Goal: Task Accomplishment & Management: Manage account settings

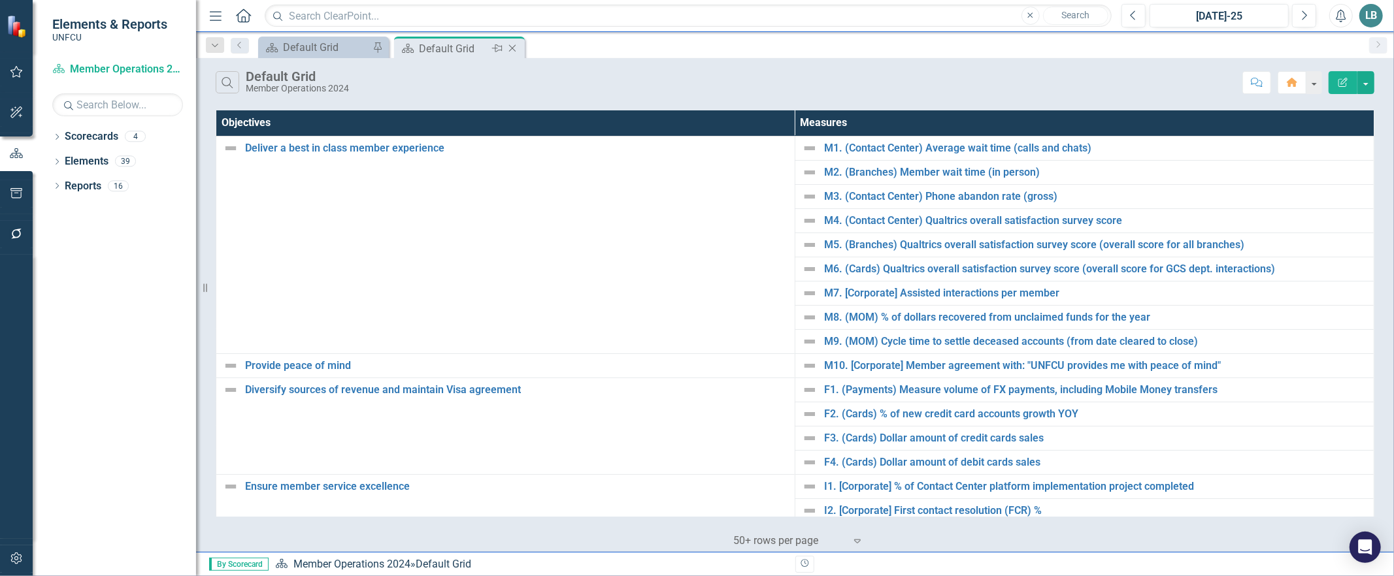
click at [514, 48] on icon "Close" at bounding box center [512, 48] width 13 height 10
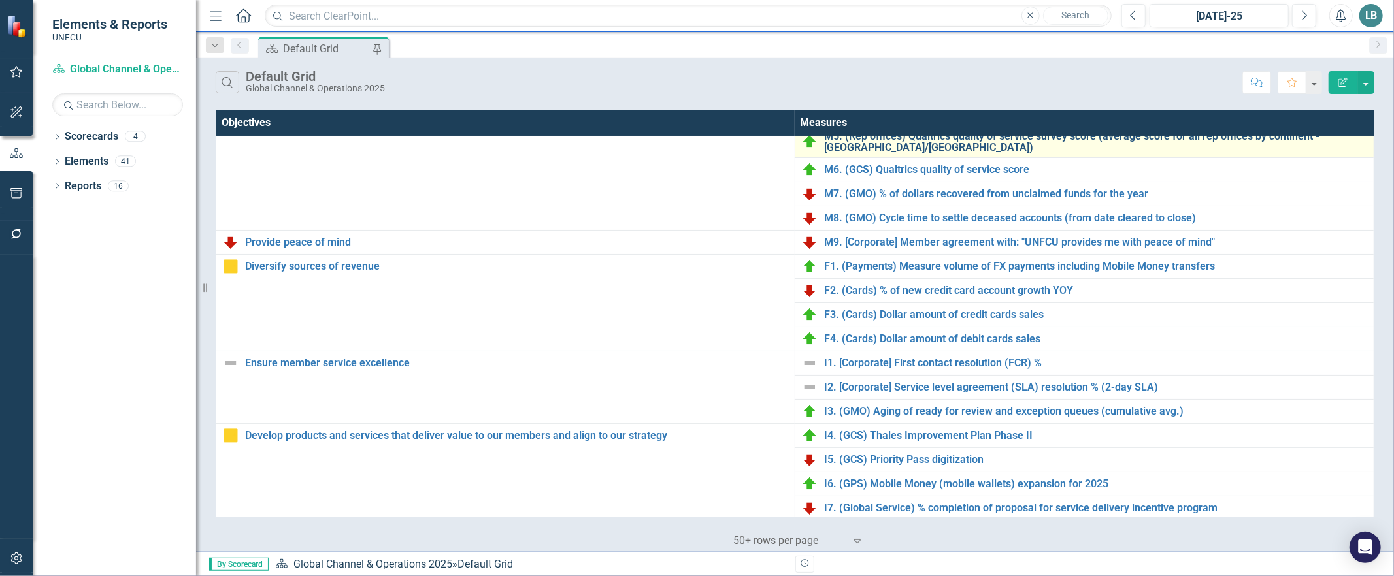
scroll to position [135, 0]
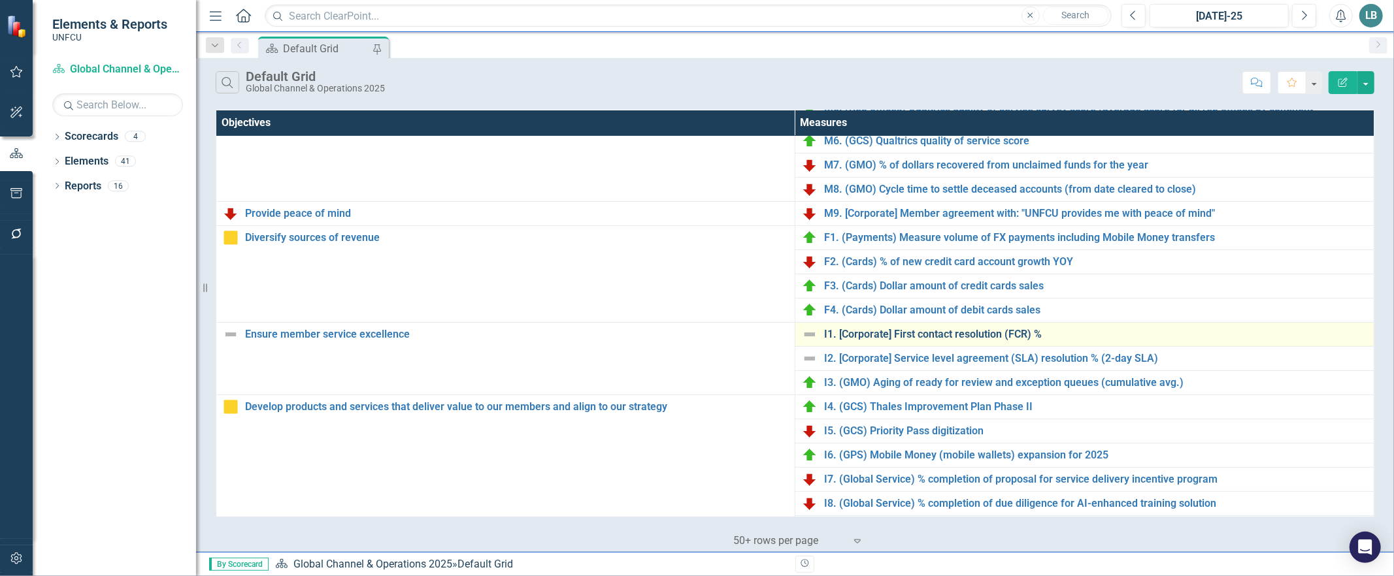
click at [906, 336] on link "I1. [Corporate] First contact resolution (FCR) %" at bounding box center [1095, 335] width 543 height 12
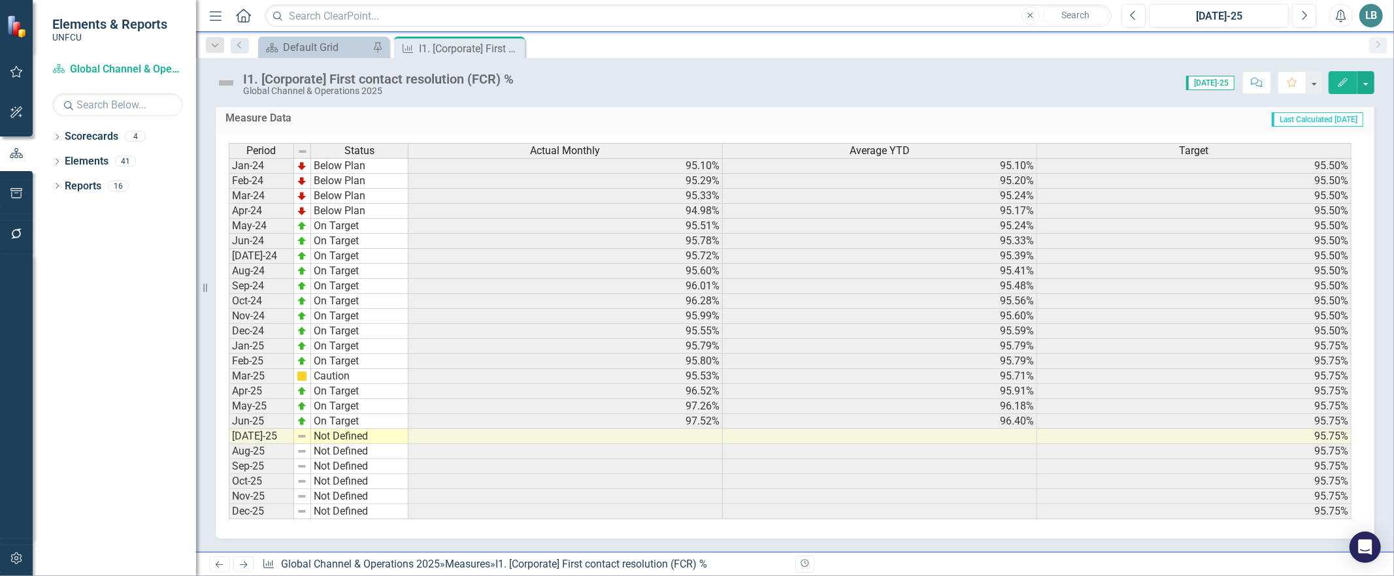
scroll to position [193, 0]
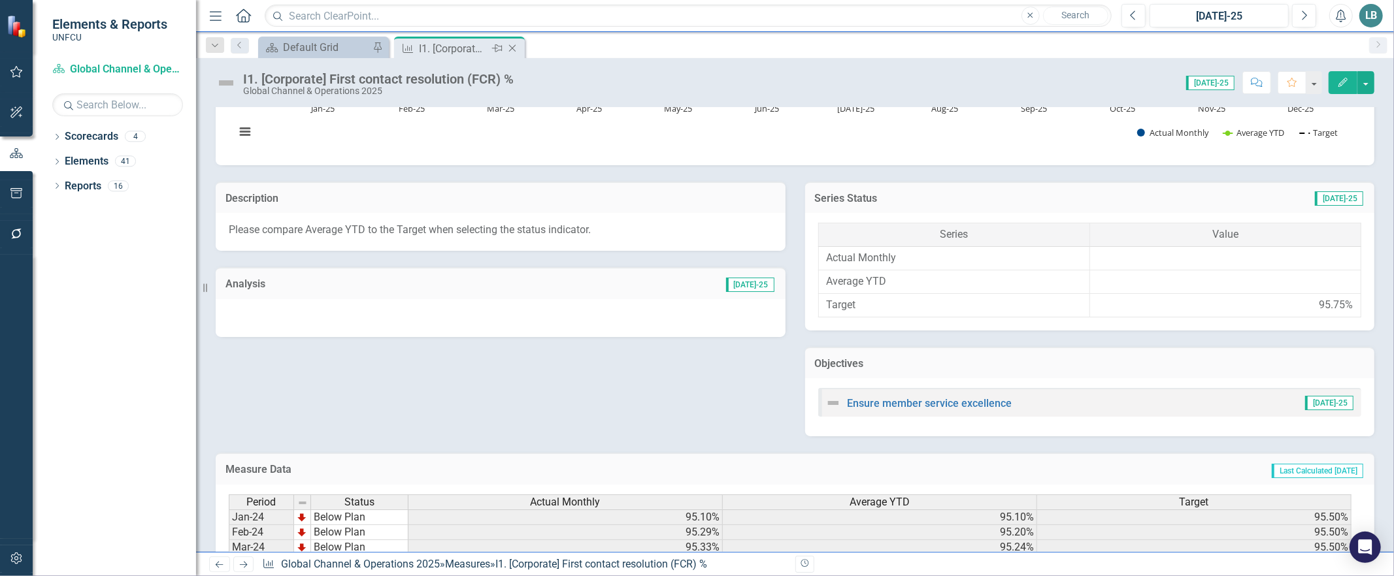
click at [517, 46] on icon "Close" at bounding box center [512, 48] width 13 height 10
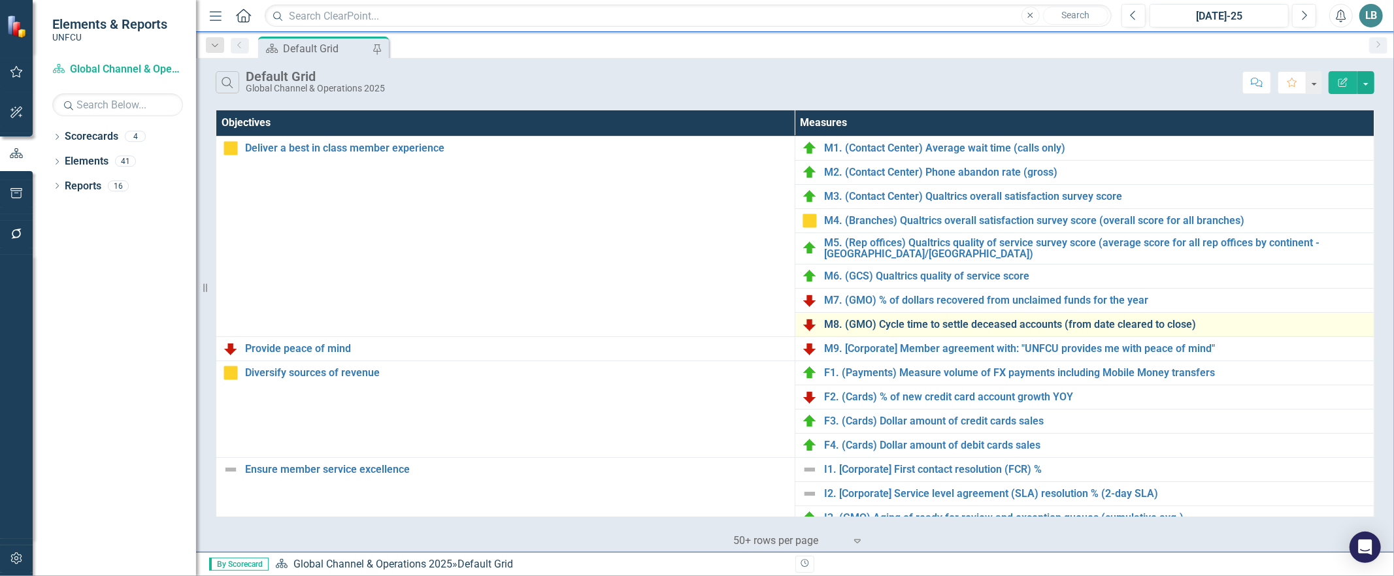
scroll to position [246, 0]
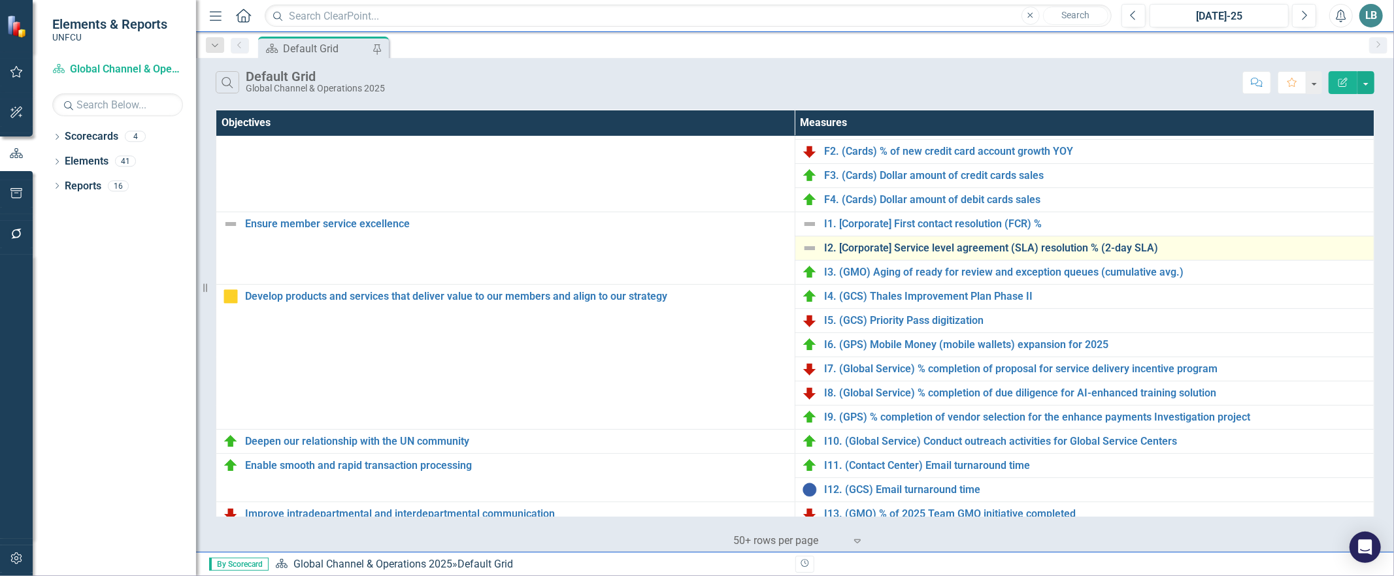
click at [841, 244] on link "I2. [Corporate] Service level agreement (SLA) resolution % (2-day SLA)" at bounding box center [1095, 248] width 543 height 12
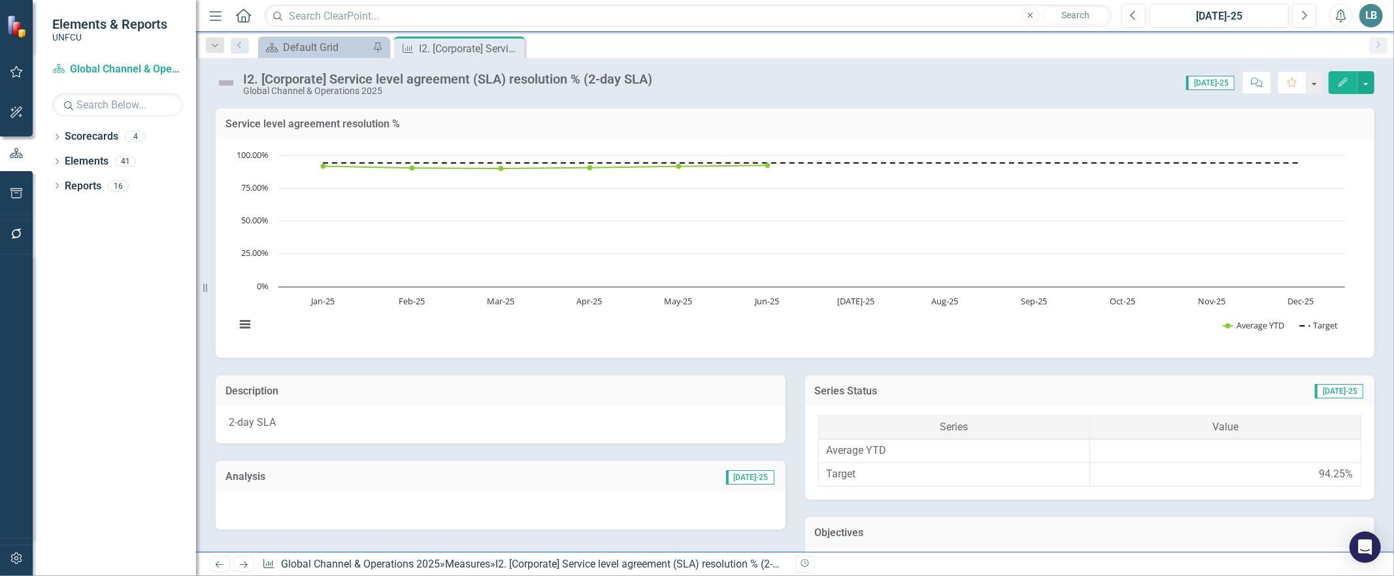
scroll to position [528, 0]
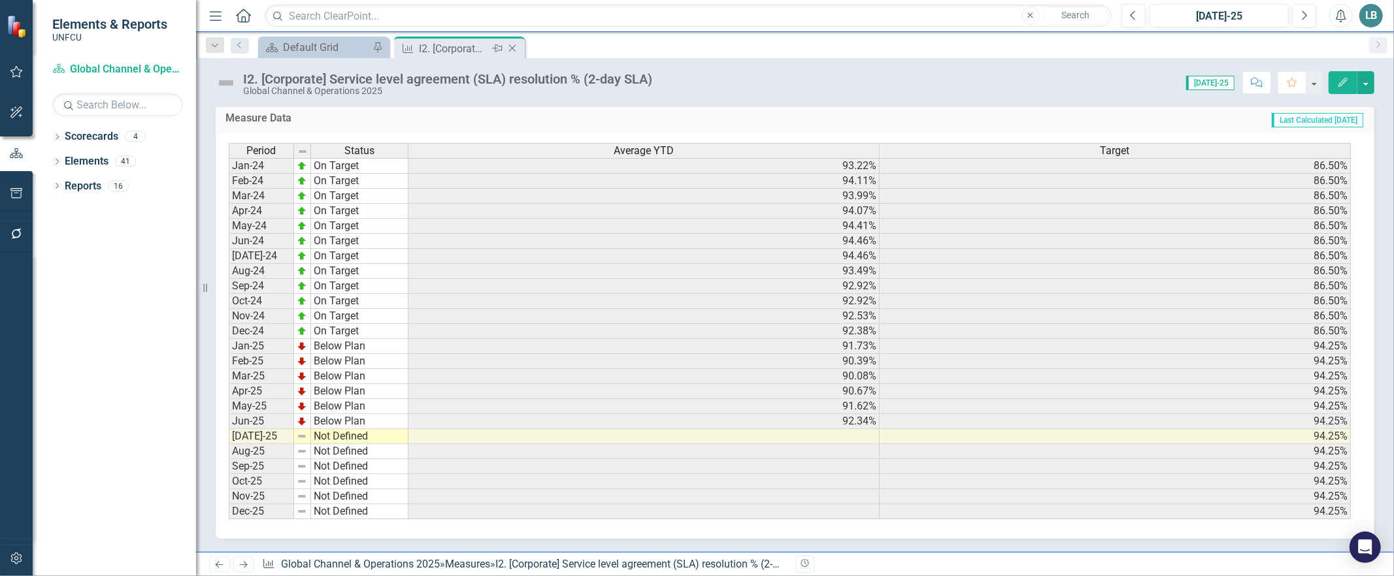
click at [514, 44] on icon "Close" at bounding box center [512, 48] width 13 height 10
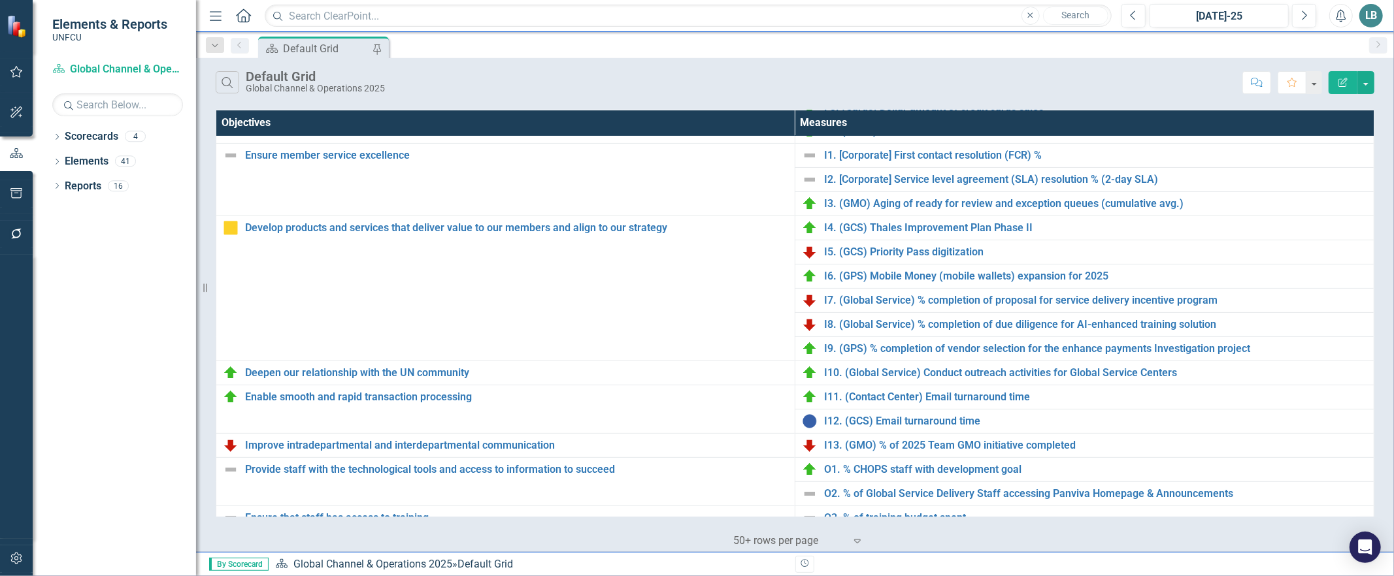
scroll to position [354, 0]
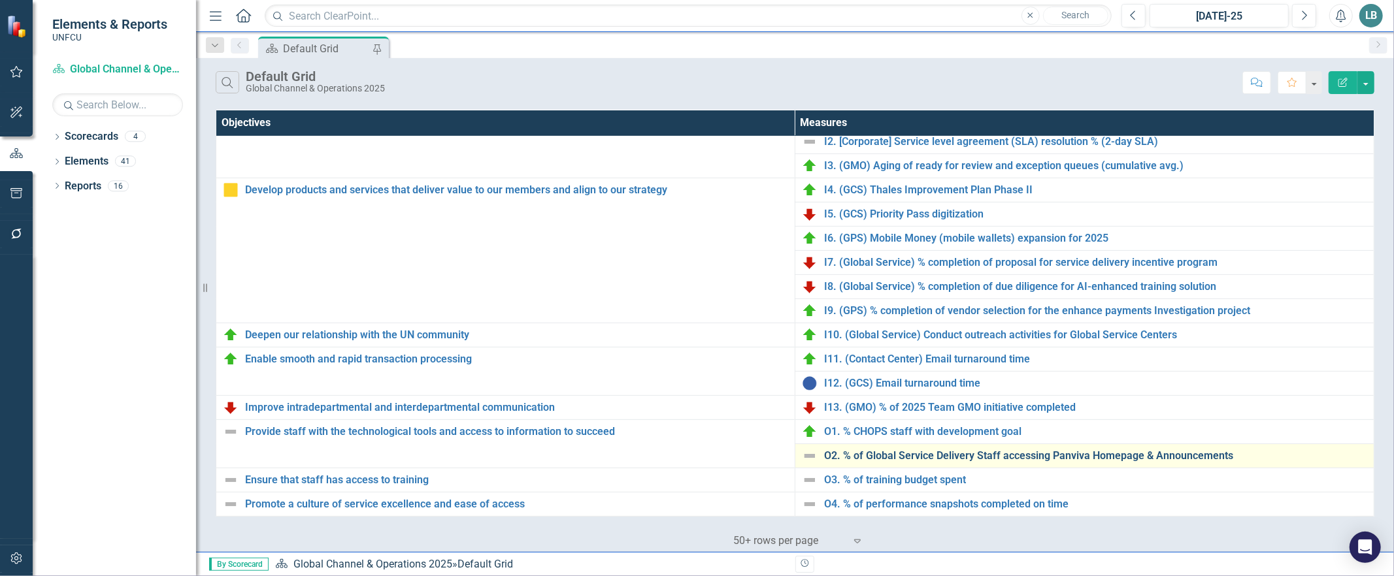
click at [879, 456] on link "O2. % of Global Service Delivery Staff accessing Panviva Homepage & Announcemen…" at bounding box center [1095, 456] width 543 height 12
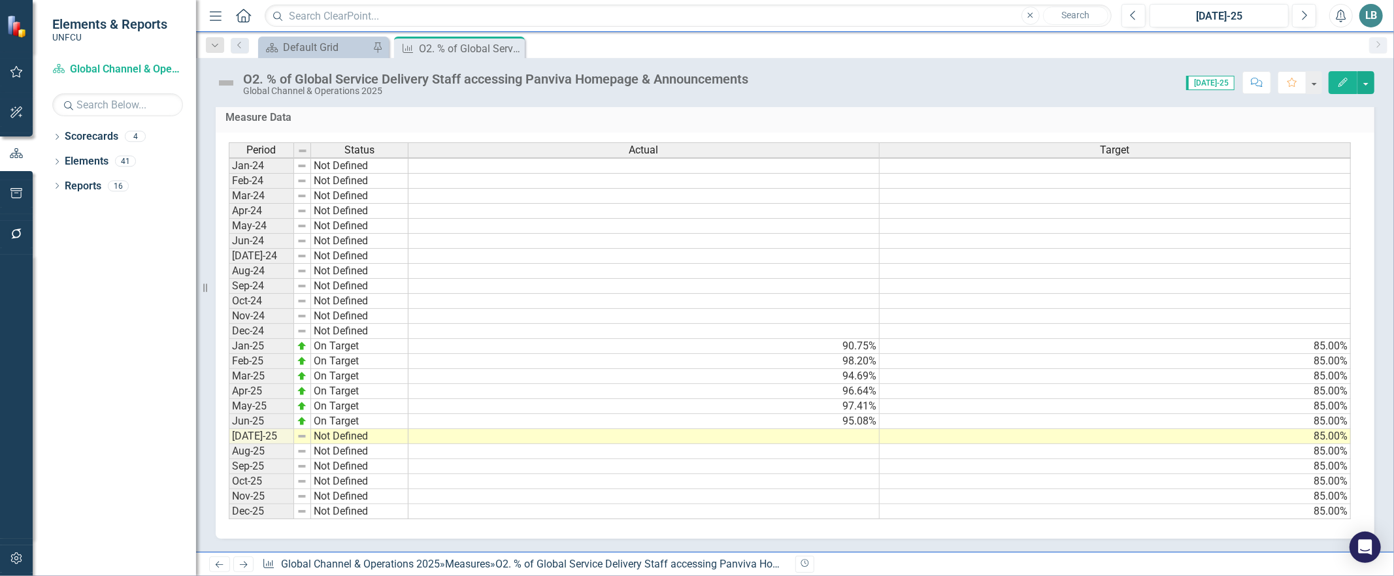
scroll to position [1, 0]
click at [850, 429] on td at bounding box center [643, 436] width 471 height 15
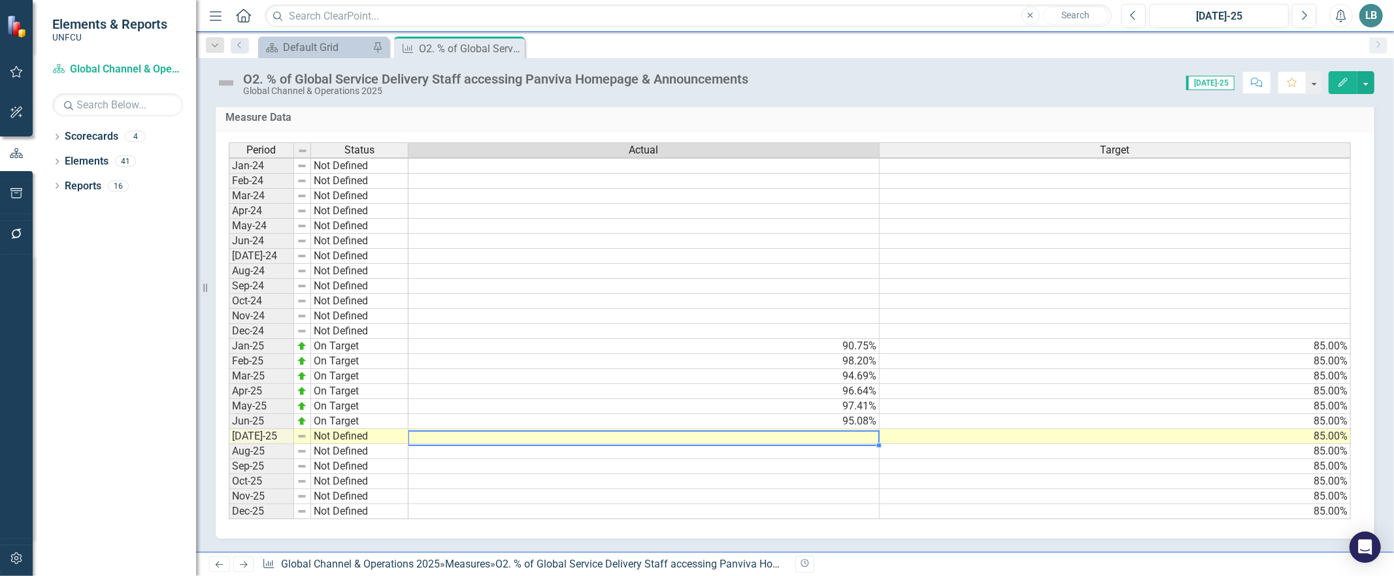
click at [850, 429] on td at bounding box center [643, 436] width 471 height 15
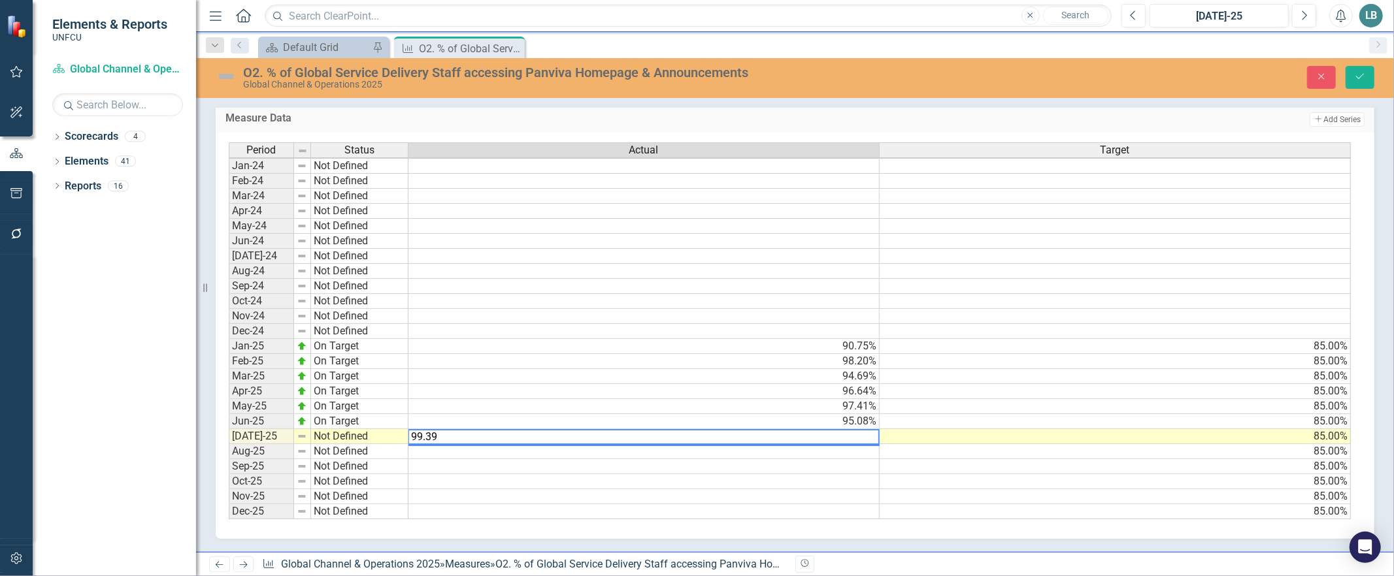
type textarea "99.39"
click at [465, 444] on td at bounding box center [643, 451] width 471 height 15
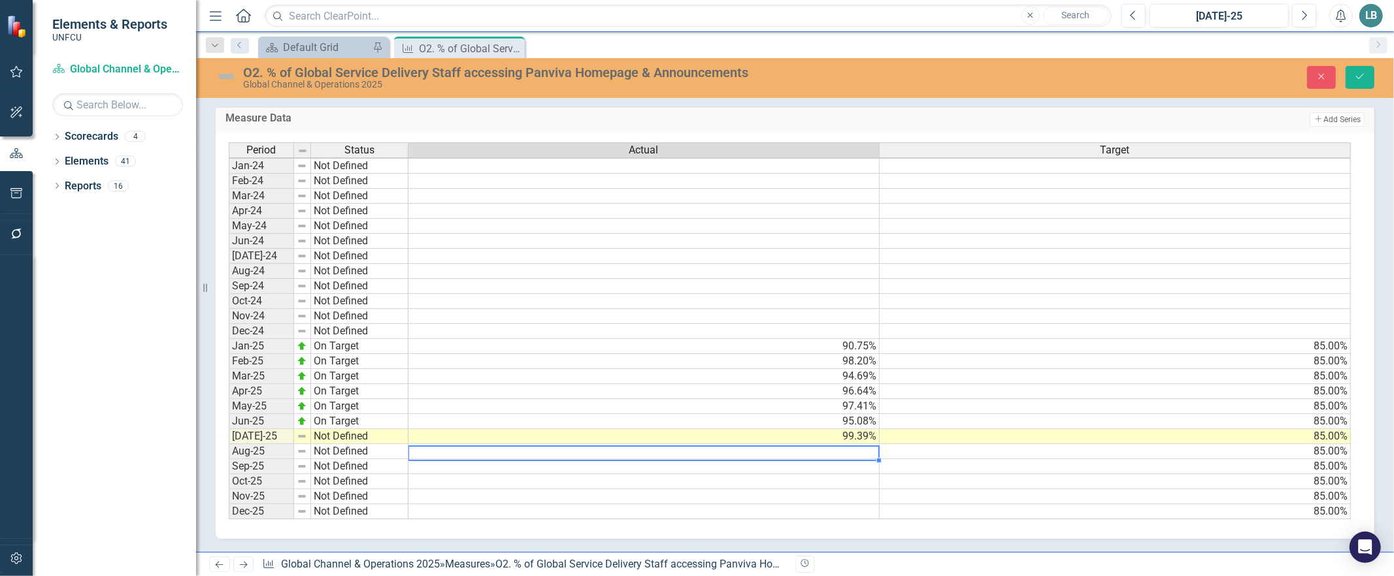
click at [329, 429] on td "Not Defined" at bounding box center [359, 436] width 97 height 15
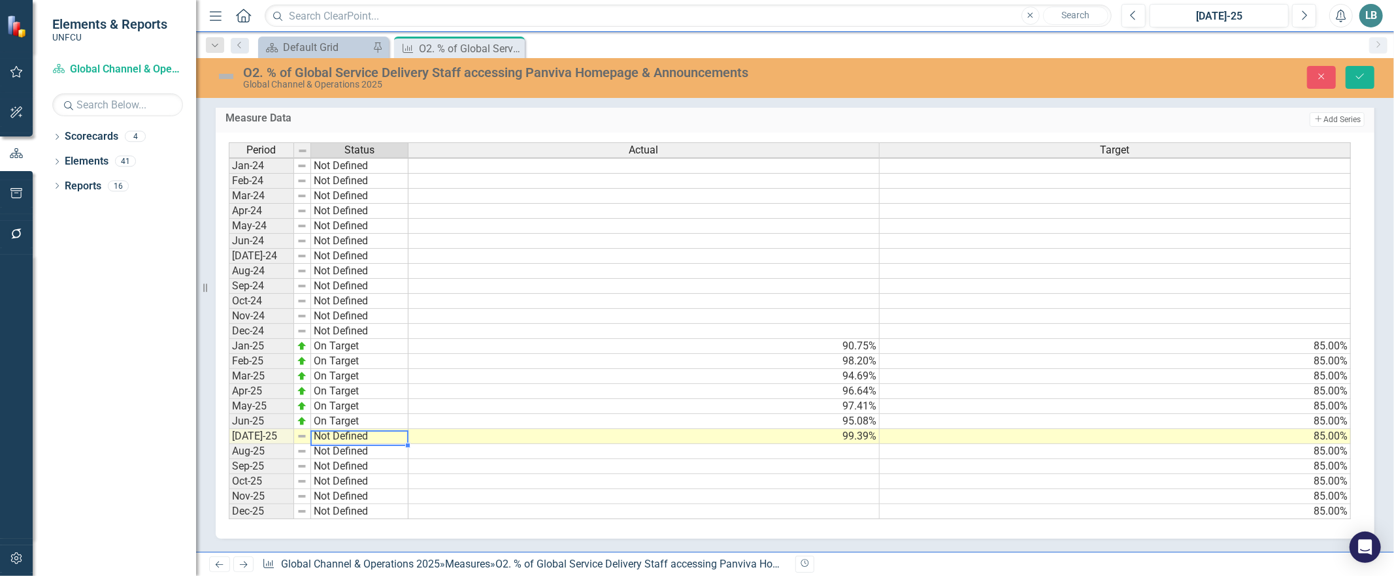
click at [329, 429] on td "Not Defined" at bounding box center [359, 436] width 97 height 15
type textarea "On Target"
click at [338, 363] on div "Period Status Actual Target Jan-24 Not Defined Feb-24 Not Defined Mar-24 Not De…" at bounding box center [790, 331] width 1122 height 378
click at [1357, 76] on icon "Save" at bounding box center [1360, 76] width 12 height 9
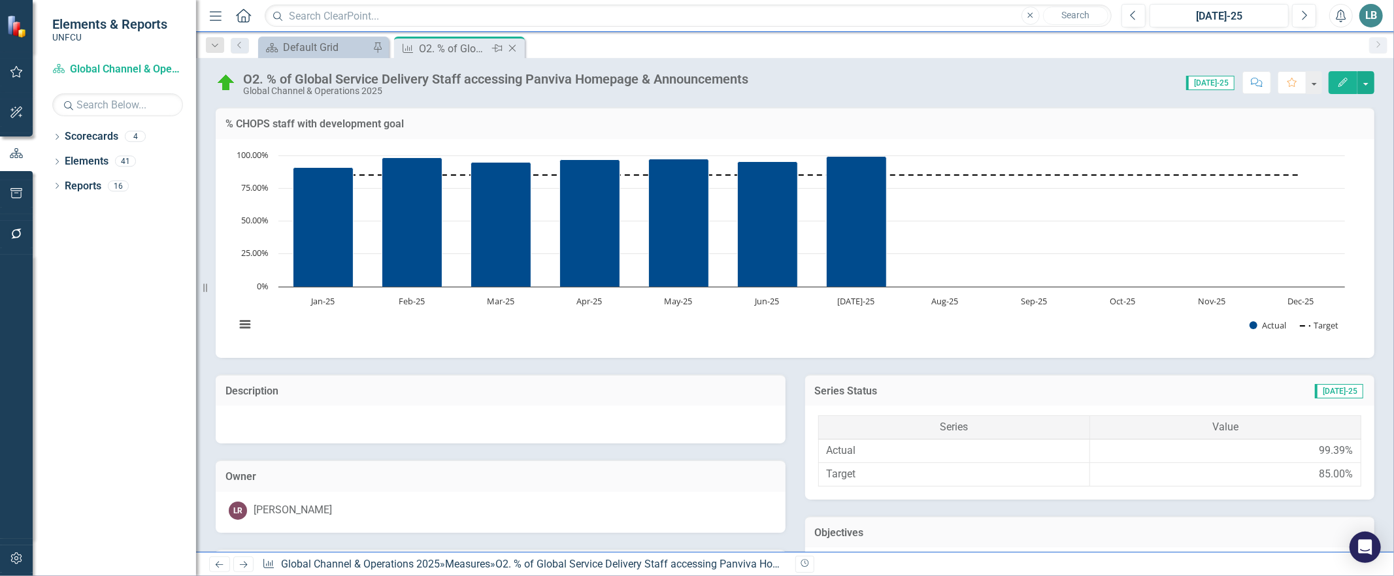
click at [514, 43] on icon "Close" at bounding box center [512, 48] width 13 height 10
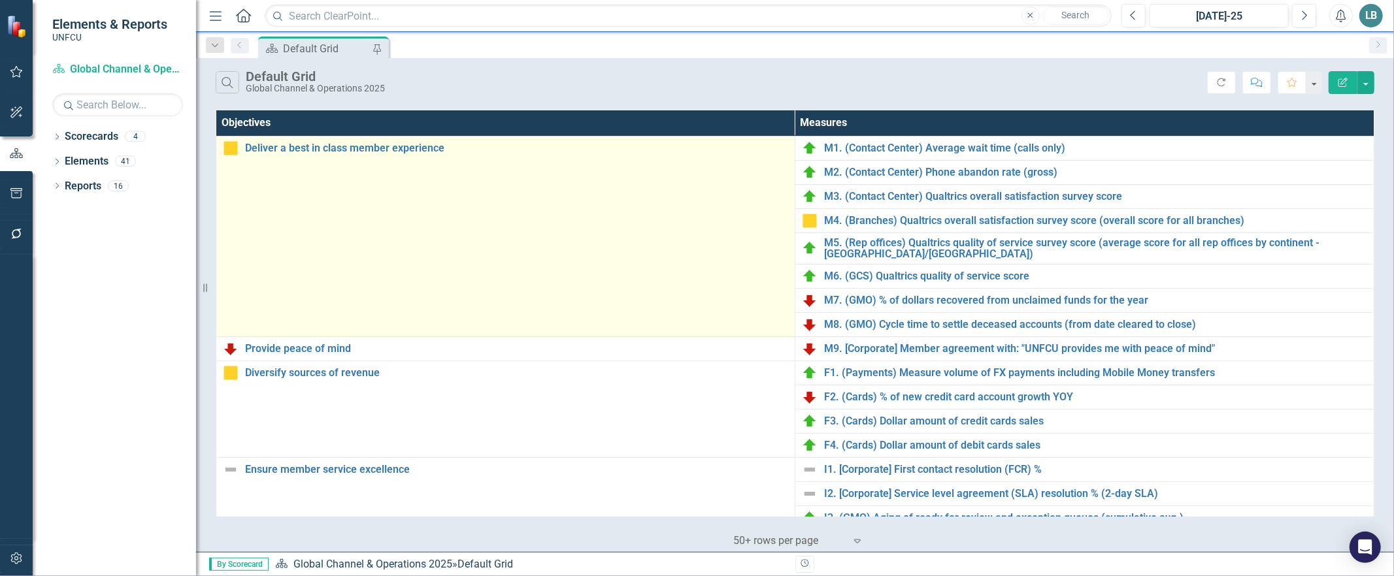
scroll to position [354, 0]
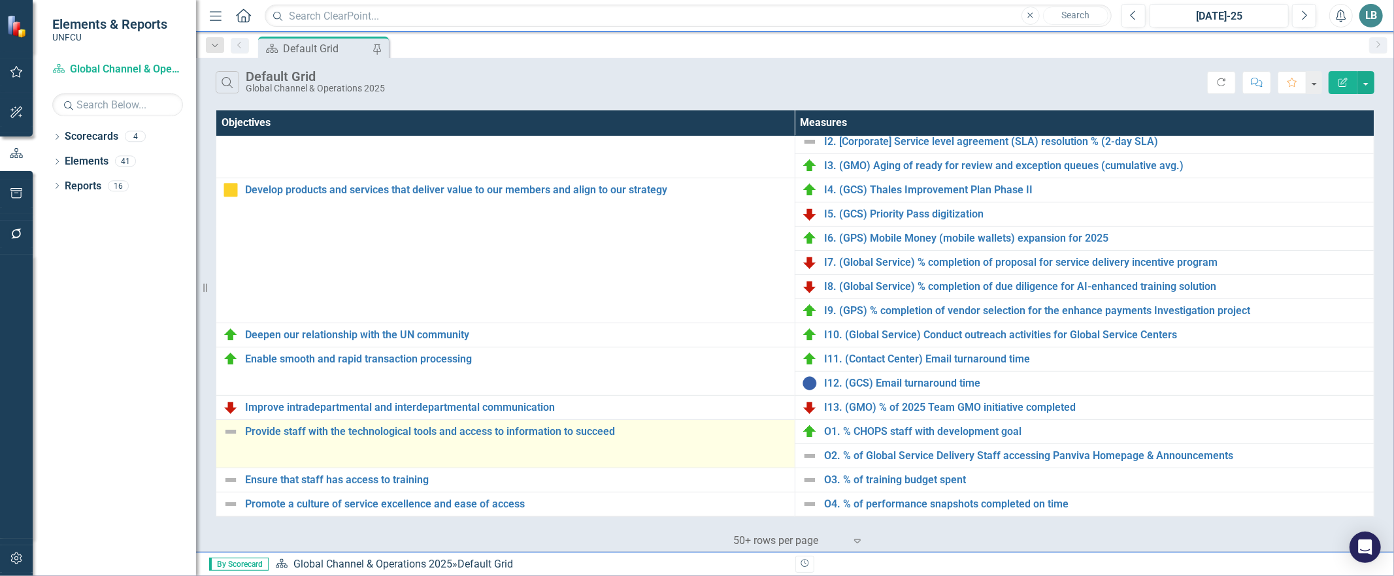
click at [226, 430] on img at bounding box center [231, 432] width 16 height 16
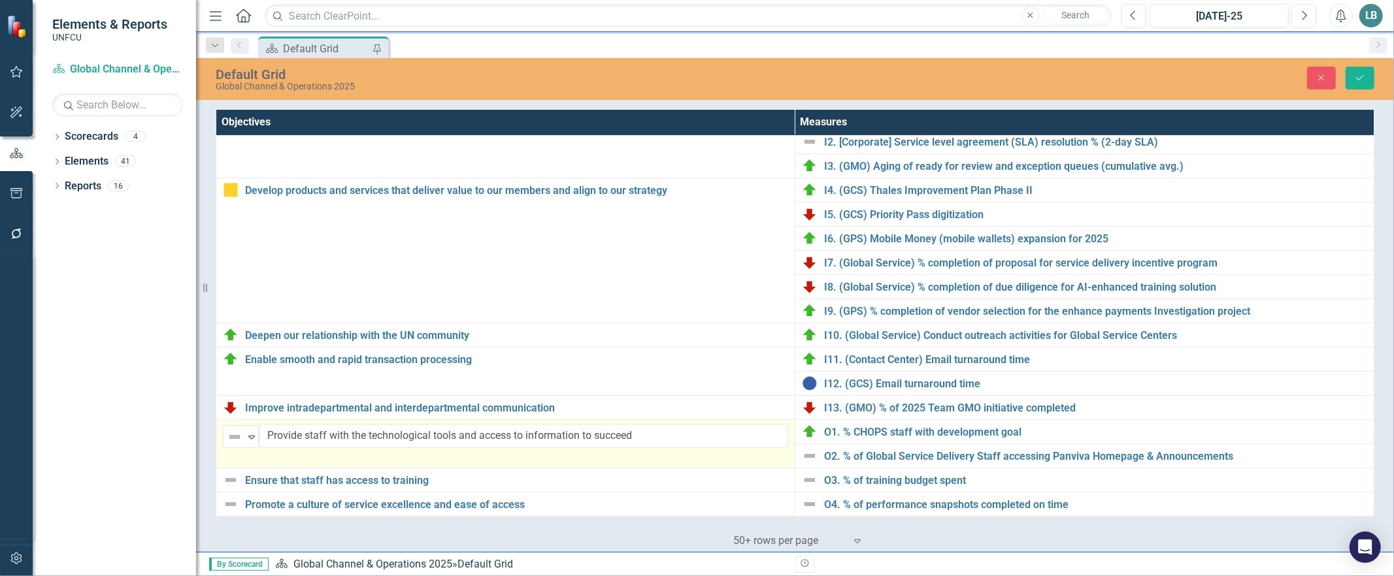
scroll to position [353, 0]
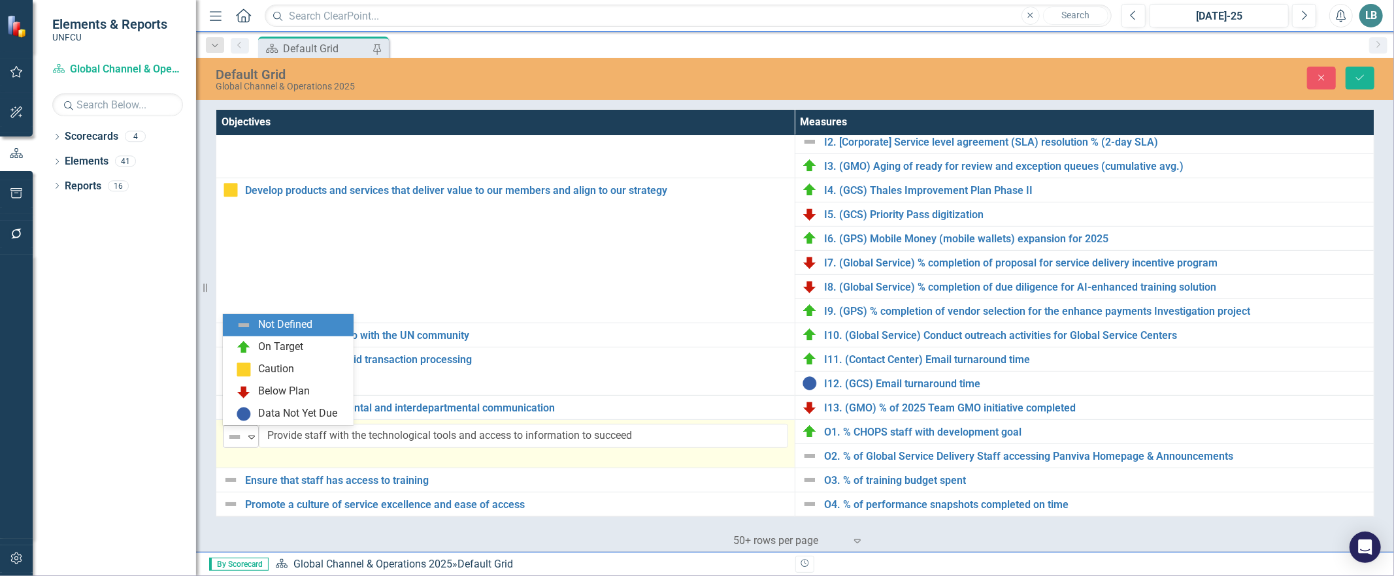
click at [253, 432] on icon "Expand" at bounding box center [251, 437] width 13 height 10
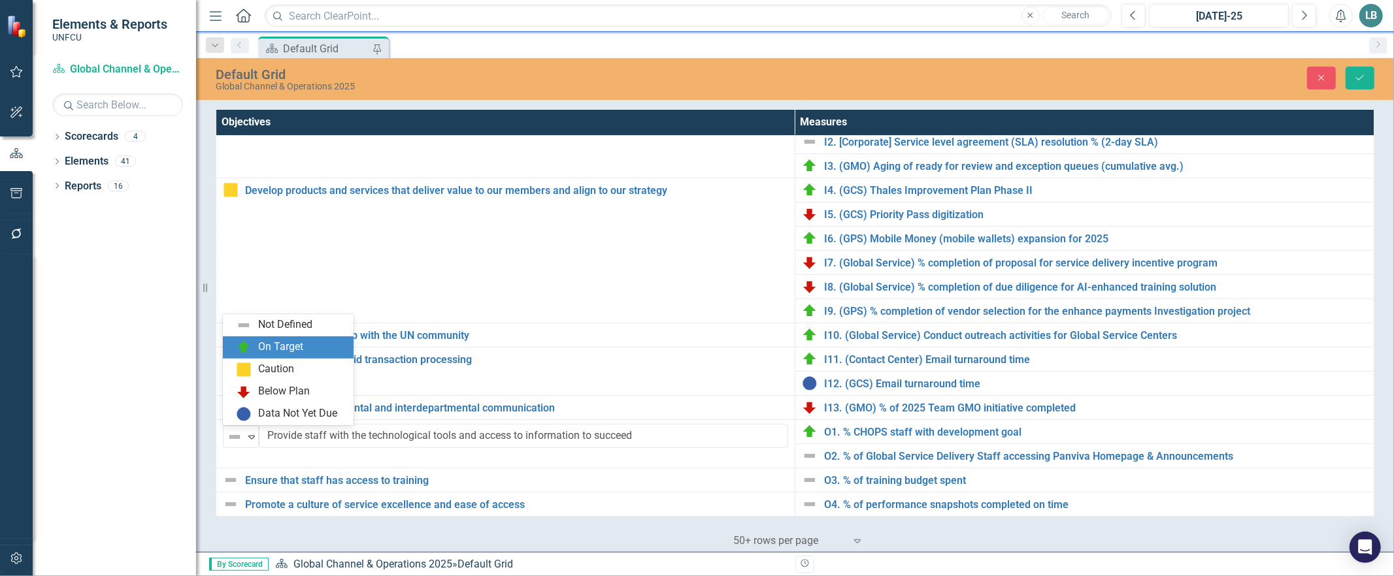
click at [251, 336] on div "On Target" at bounding box center [288, 347] width 131 height 22
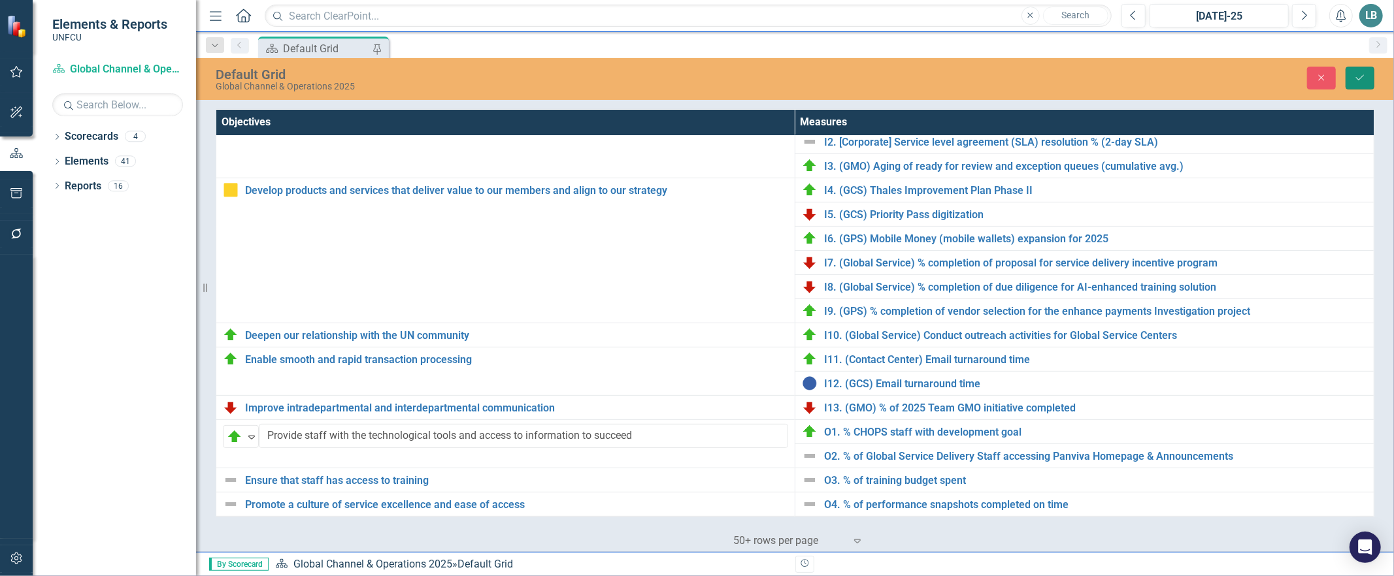
click at [1362, 76] on icon "submit" at bounding box center [1360, 77] width 8 height 5
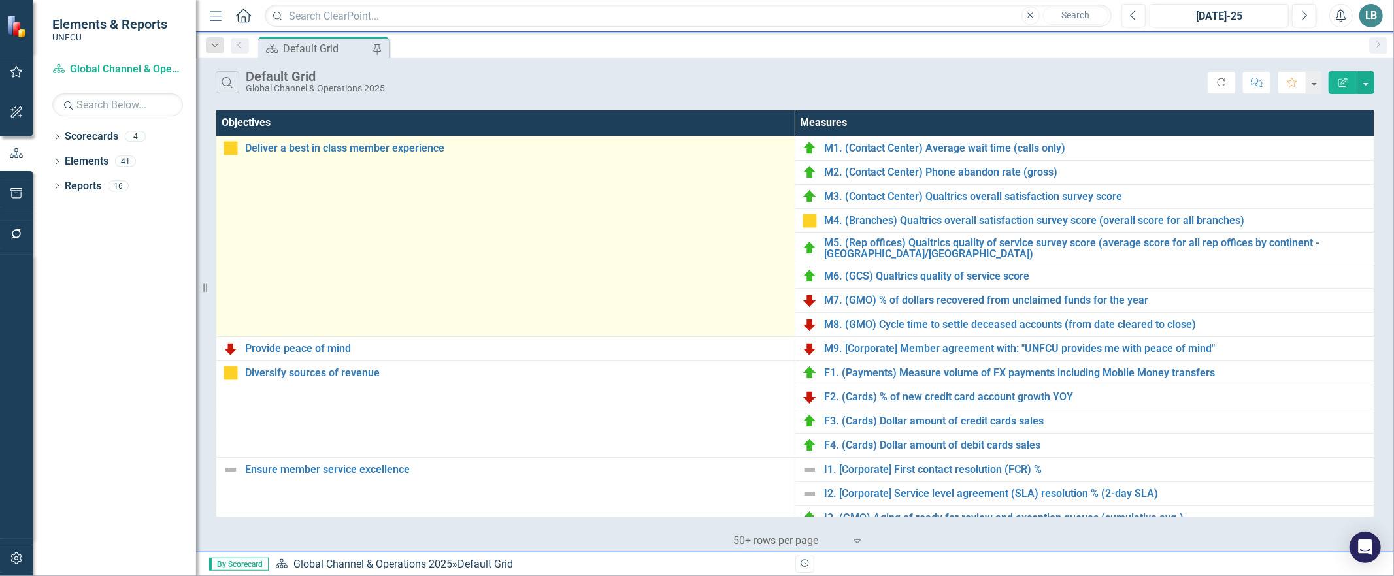
scroll to position [354, 0]
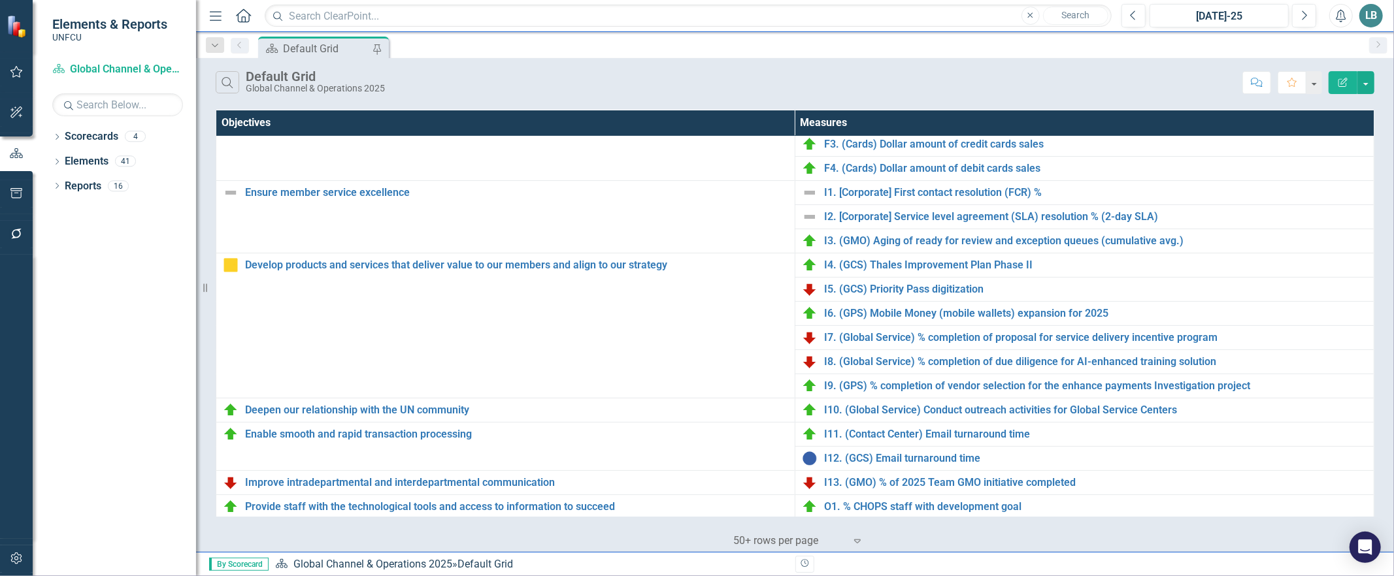
scroll to position [354, 0]
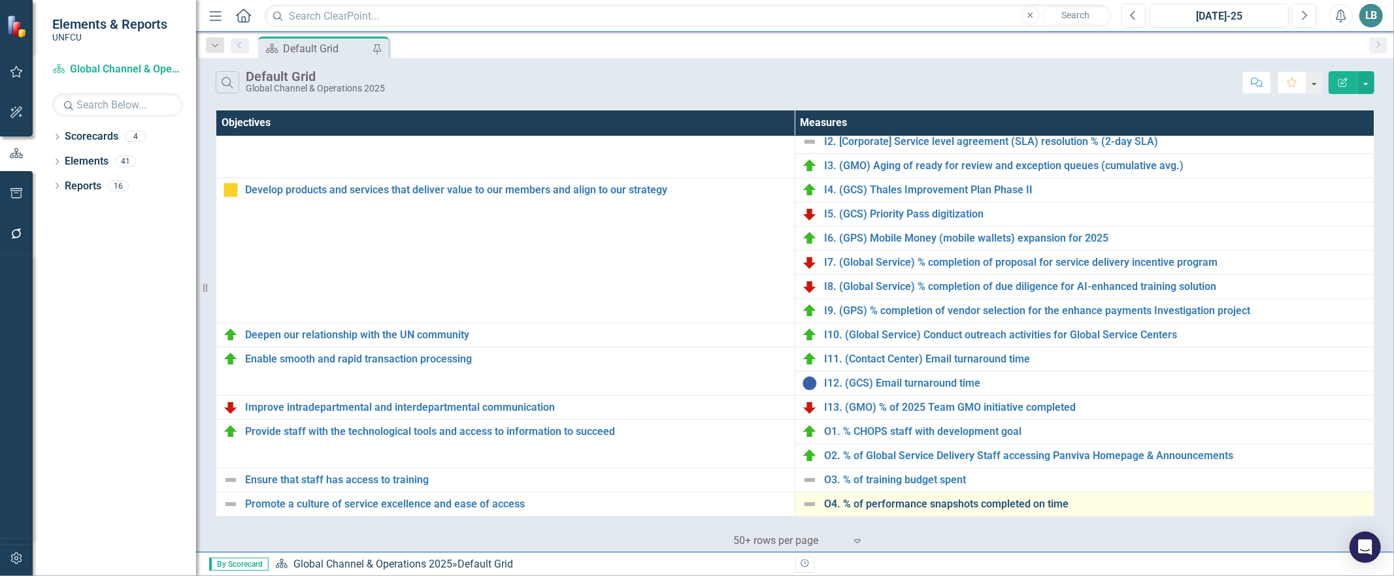
click at [893, 501] on link "O4. % of performance snapshots completed on time" at bounding box center [1095, 504] width 543 height 12
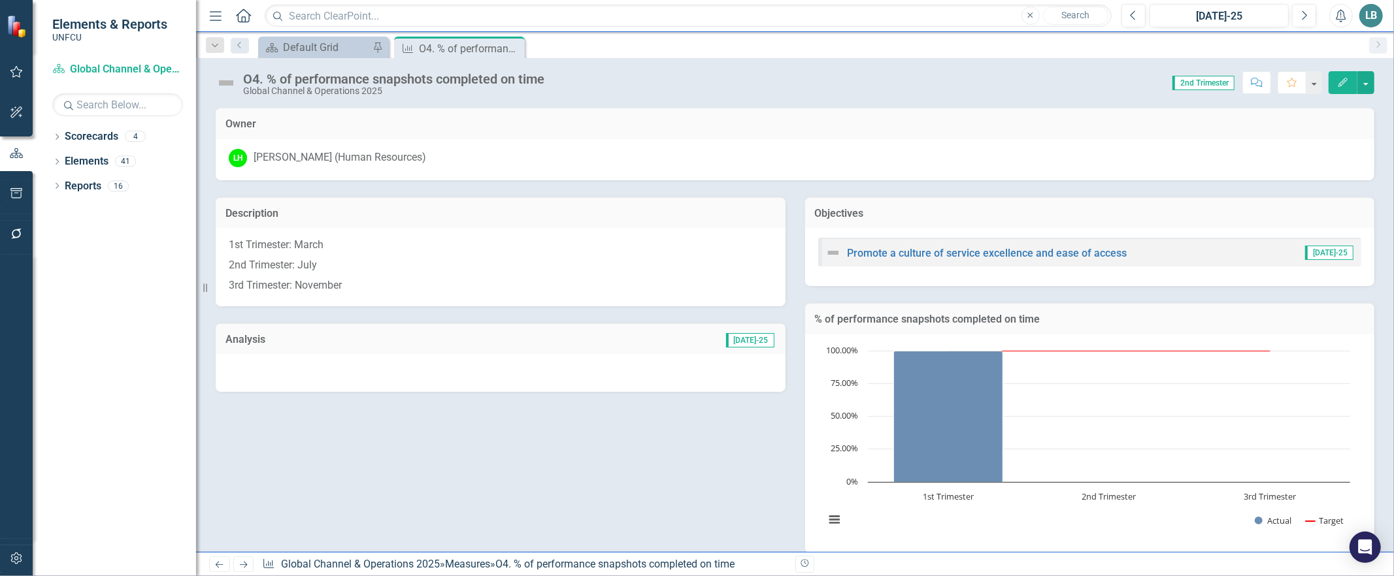
scroll to position [220, 0]
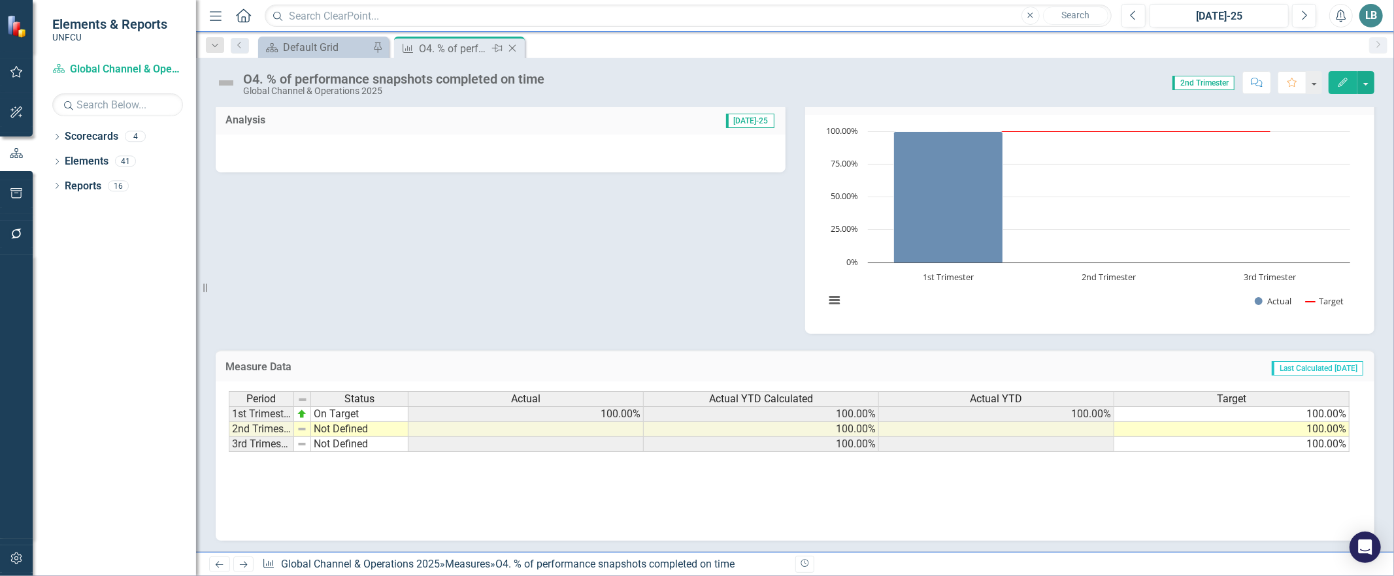
click at [516, 48] on icon "Close" at bounding box center [512, 48] width 13 height 10
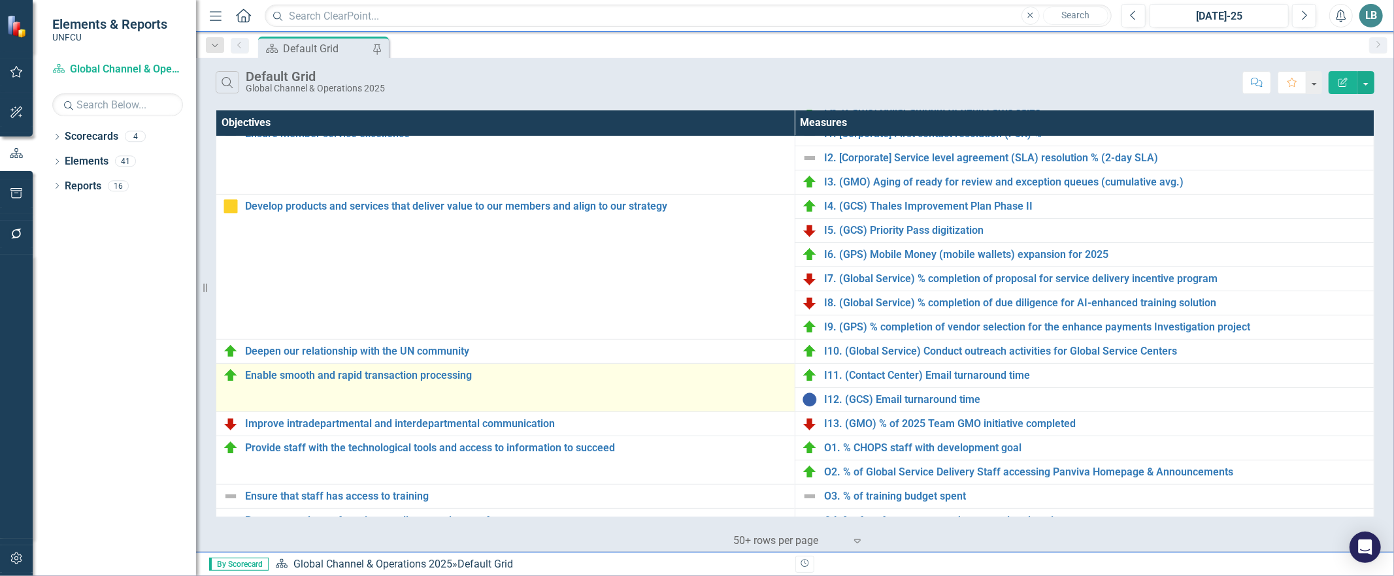
scroll to position [354, 0]
